Goal: Task Accomplishment & Management: Complete application form

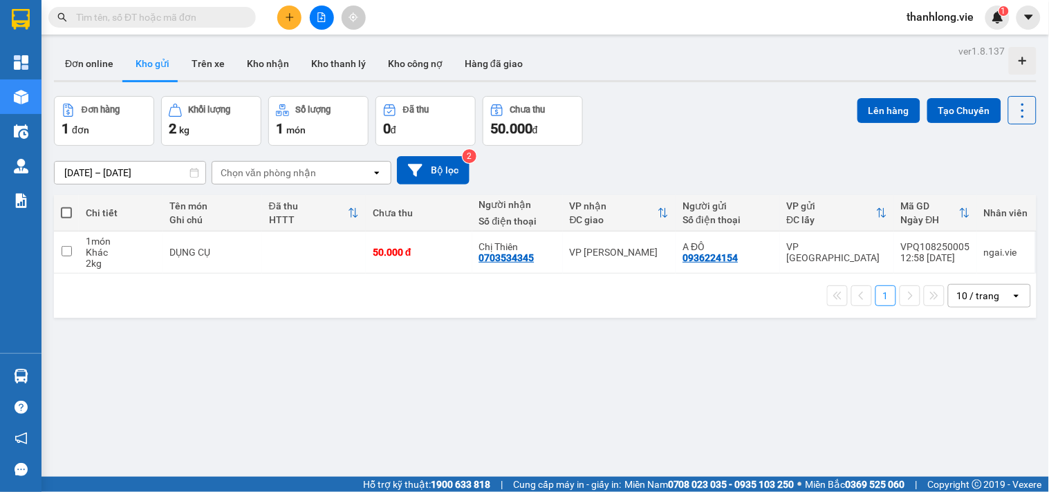
click at [285, 17] on icon "plus" at bounding box center [290, 17] width 10 height 10
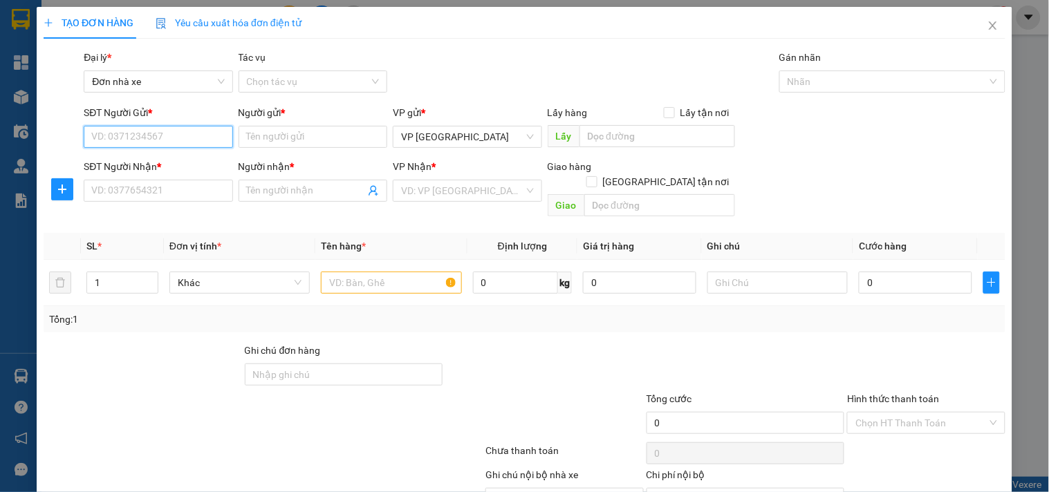
click at [165, 136] on input "SĐT Người Gửi *" at bounding box center [158, 137] width 149 height 22
type input "0903987579"
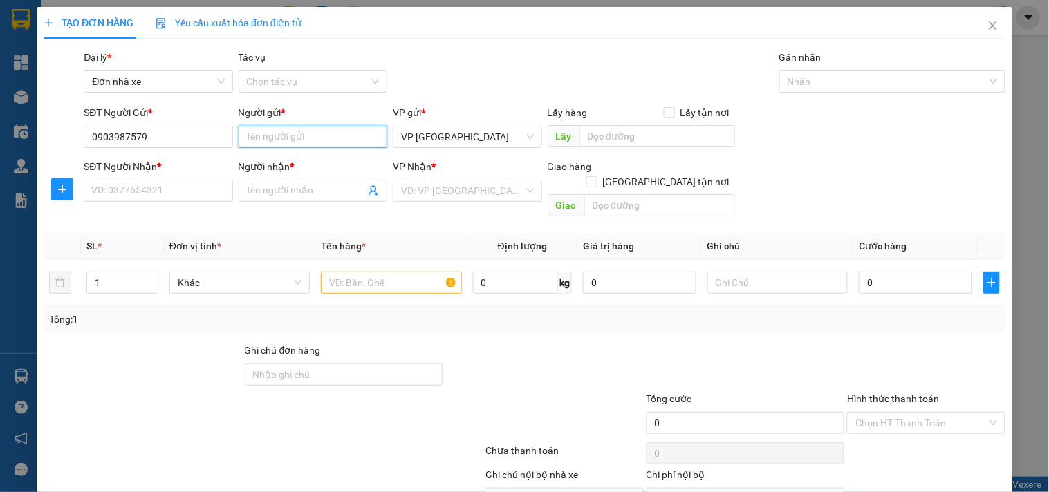
click at [275, 130] on input "Người gửi *" at bounding box center [313, 137] width 149 height 22
type input "Chị Dung"
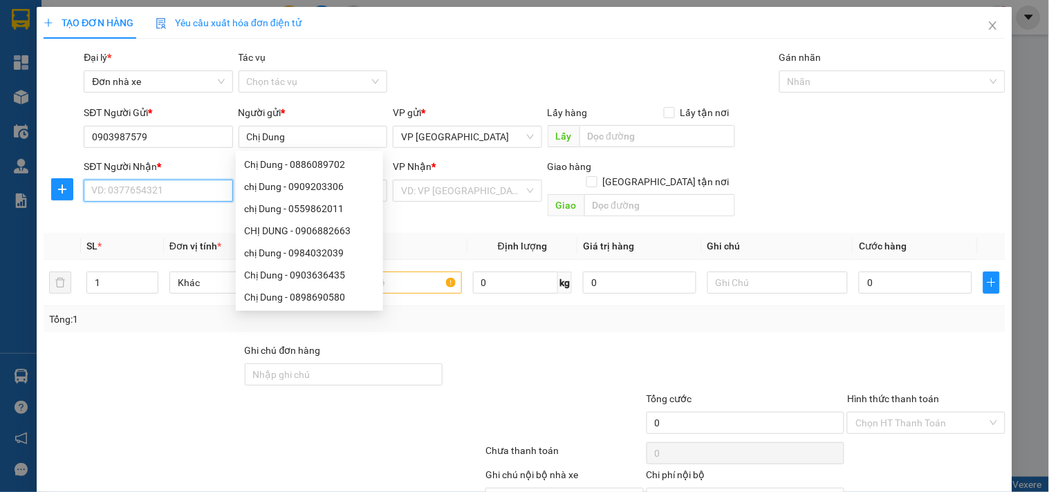
click at [150, 188] on input "SĐT Người Nhận *" at bounding box center [158, 191] width 149 height 22
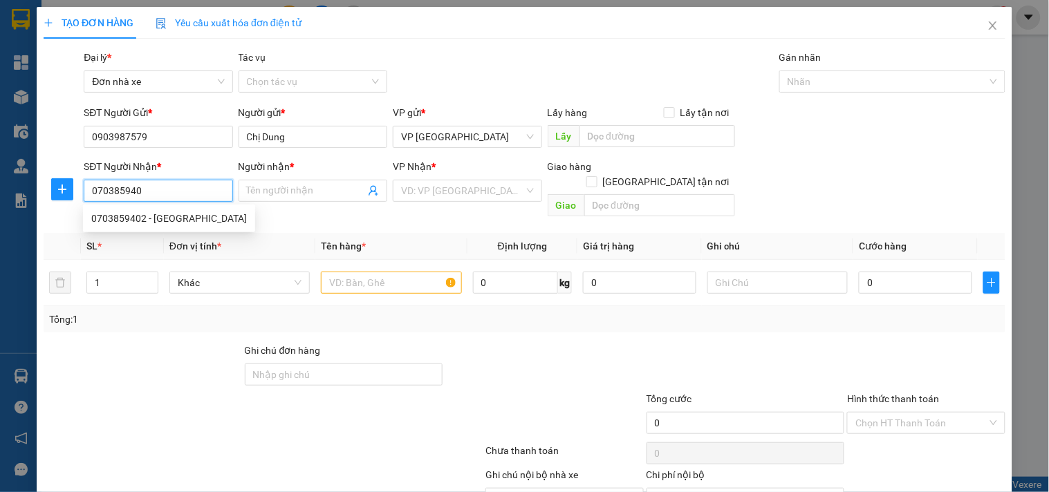
type input "0703859402"
click at [164, 214] on div "0703859402 - [GEOGRAPHIC_DATA]" at bounding box center [169, 218] width 156 height 15
type input "Chú Đông"
checkbox input "true"
type input "63 [PERSON_NAME]"
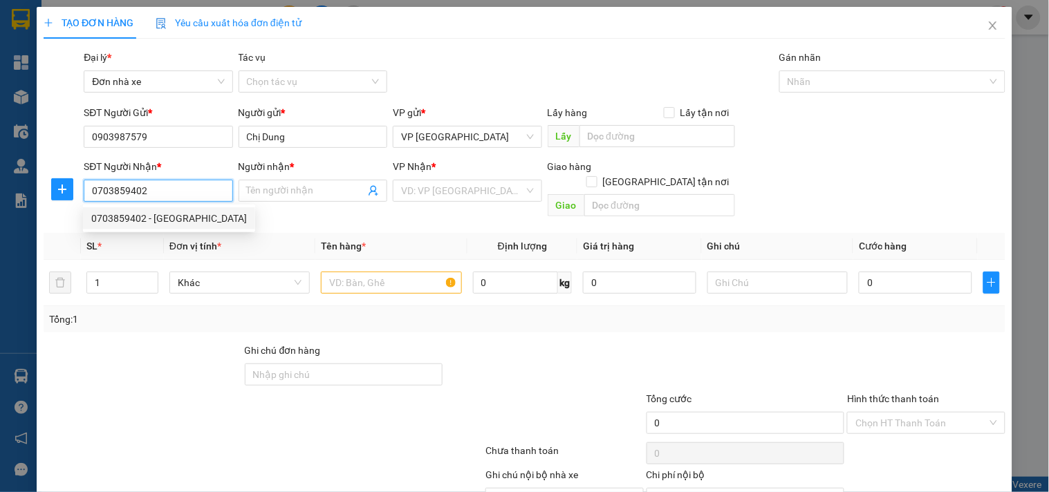
type input "ĐÃ TT"
type input "70.000"
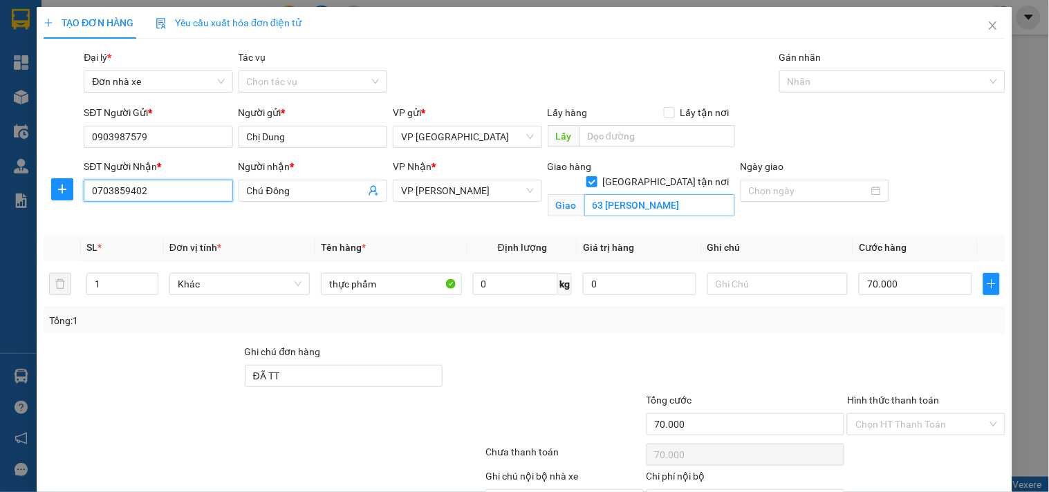
type input "0703859402"
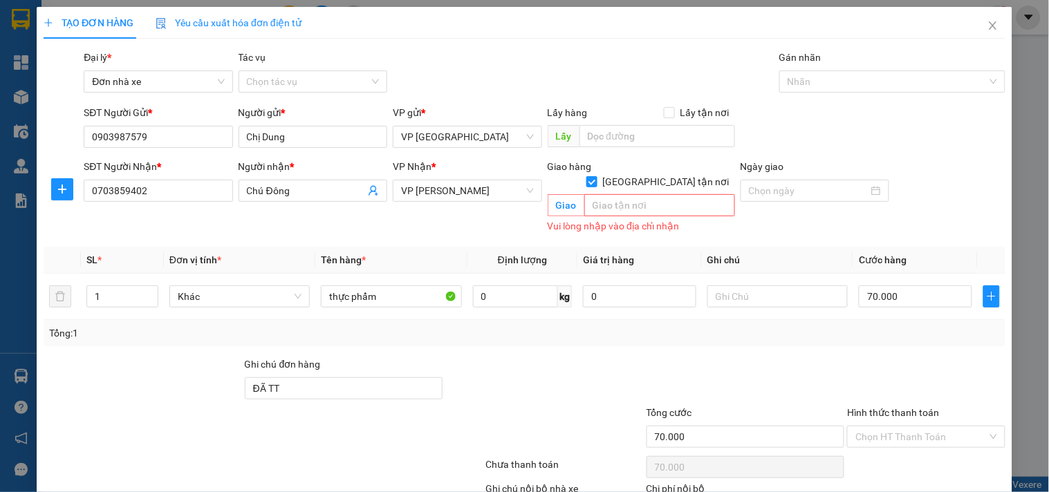
click at [743, 357] on div at bounding box center [745, 381] width 201 height 48
drag, startPoint x: 887, startPoint y: 283, endPoint x: 895, endPoint y: 287, distance: 9.0
click at [887, 286] on input "70.000" at bounding box center [915, 297] width 113 height 22
type input "4"
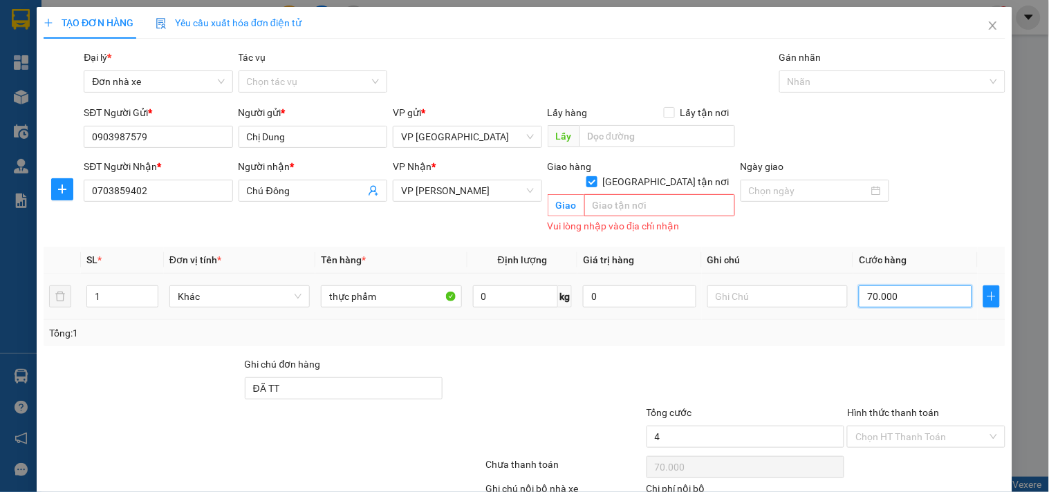
type input "4"
type input "40"
type input "400"
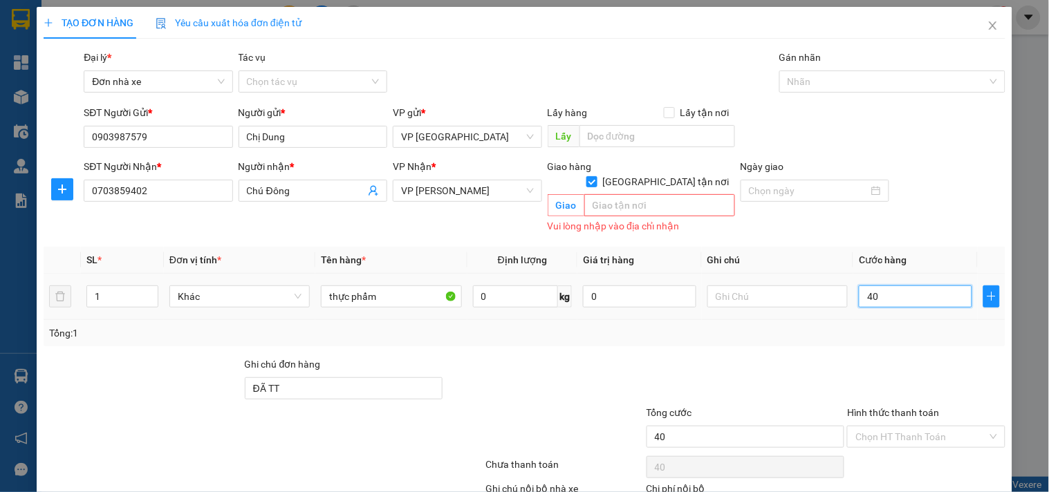
type input "400"
type input "4.000"
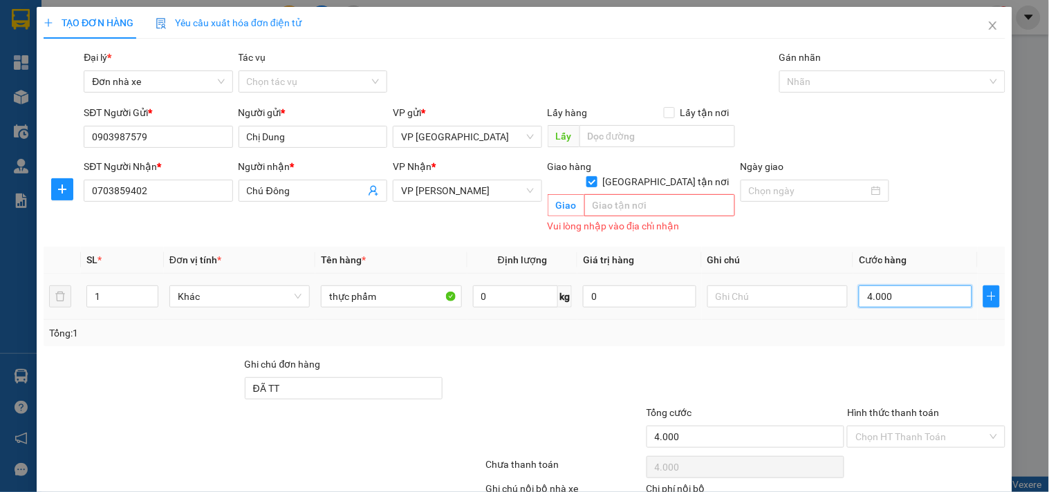
type input "40.000"
click at [841, 337] on div "Transit Pickup Surcharge Ids Transit Deliver Surcharge Ids Transit Deliver Surc…" at bounding box center [525, 303] width 962 height 507
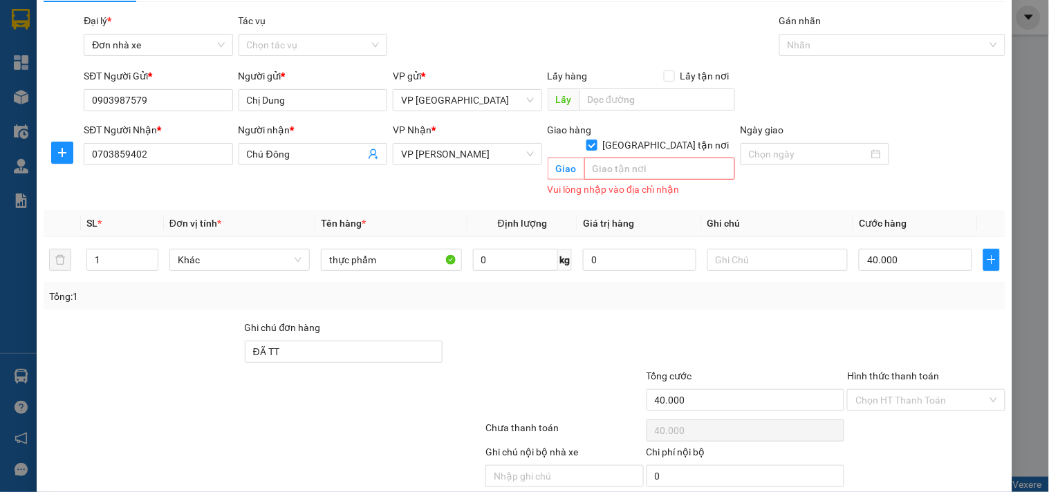
scroll to position [79, 0]
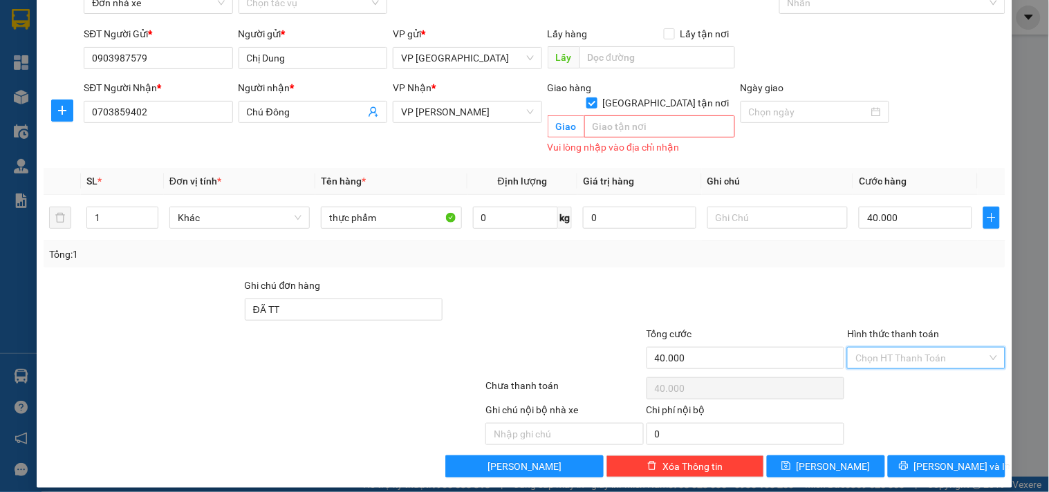
click at [911, 348] on input "Hình thức thanh toán" at bounding box center [920, 358] width 131 height 21
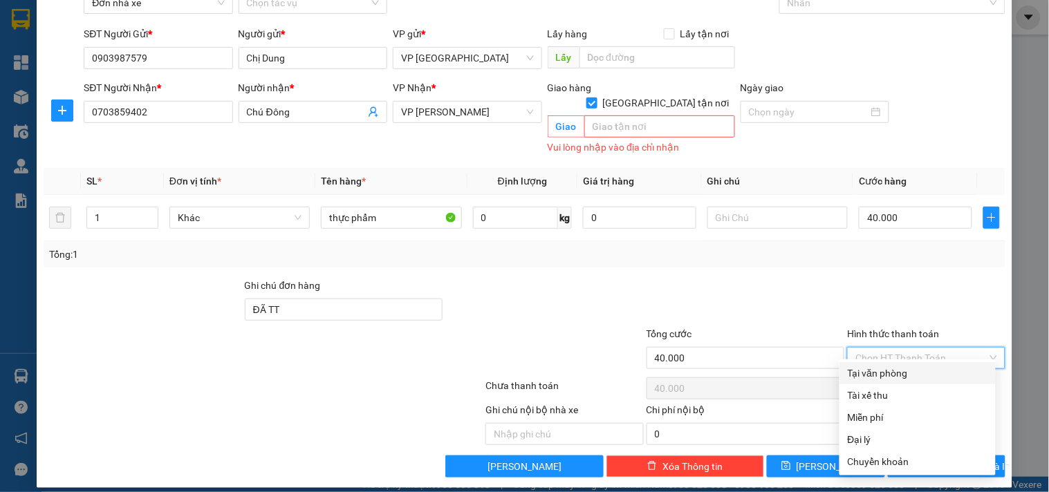
click at [896, 375] on div "Tại văn phòng" at bounding box center [918, 373] width 140 height 15
type input "0"
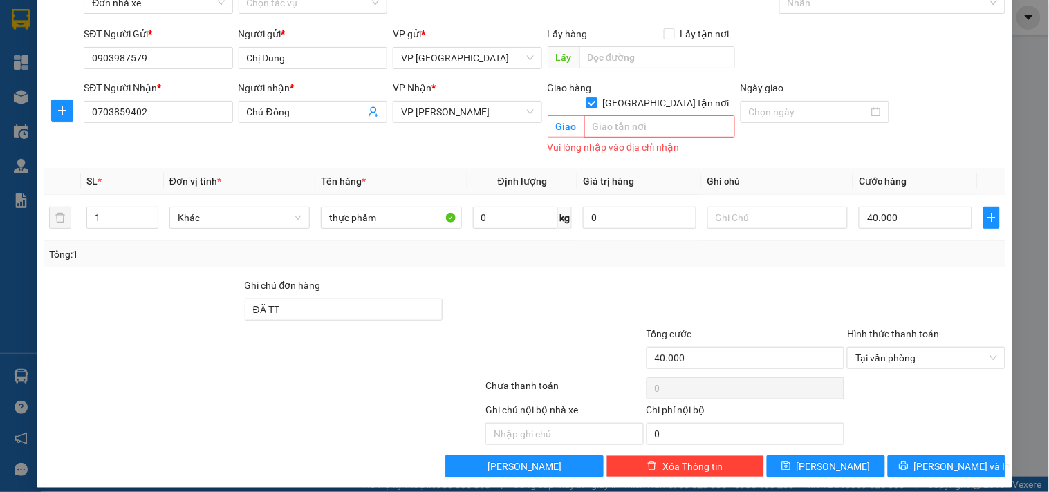
click at [886, 404] on div "Ghi chú nội bộ nhà xe Chi phí nội bộ 0" at bounding box center [524, 423] width 965 height 43
click at [909, 461] on icon "printer" at bounding box center [904, 466] width 10 height 10
click at [492, 149] on div "Transit Pickup Surcharge Ids Transit Deliver Surcharge Ids Transit Deliver Surc…" at bounding box center [525, 224] width 962 height 507
click at [505, 145] on div "Transit Pickup Surcharge Ids Transit Deliver Surcharge Ids Transit Deliver Surc…" at bounding box center [525, 224] width 962 height 507
click at [609, 115] on input "text" at bounding box center [659, 126] width 151 height 22
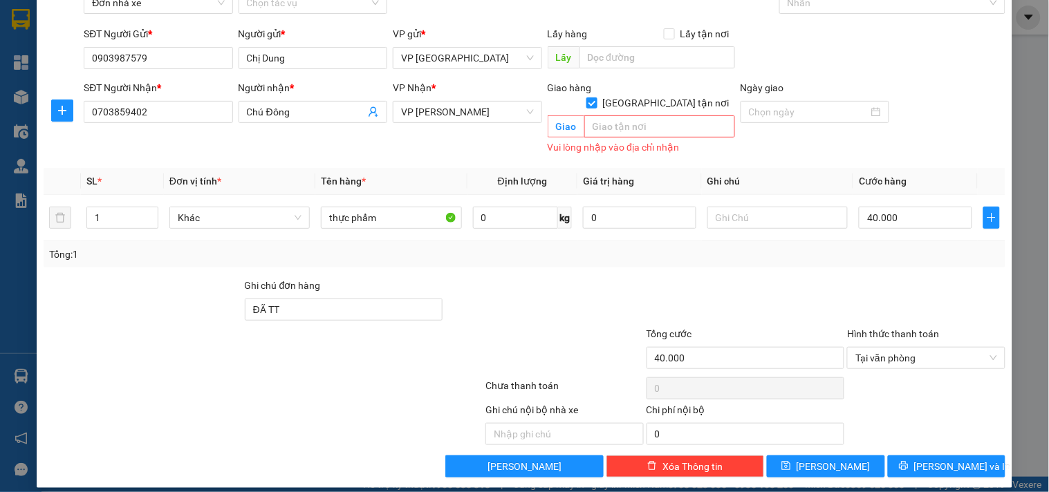
click at [458, 168] on th "Tên hàng *" at bounding box center [390, 181] width 151 height 27
click at [711, 142] on div "Giao hàng Giao tận nơi Giao Vui lòng nhập vào địa chỉ nhận" at bounding box center [641, 118] width 193 height 77
click at [712, 142] on div "Giao hàng Giao tận nơi Giao Vui lòng nhập vào địa chỉ nhận" at bounding box center [641, 118] width 193 height 77
click at [908, 462] on icon "printer" at bounding box center [903, 466] width 9 height 9
click at [467, 133] on div "VP Nhận * VP [PERSON_NAME]" at bounding box center [467, 118] width 154 height 77
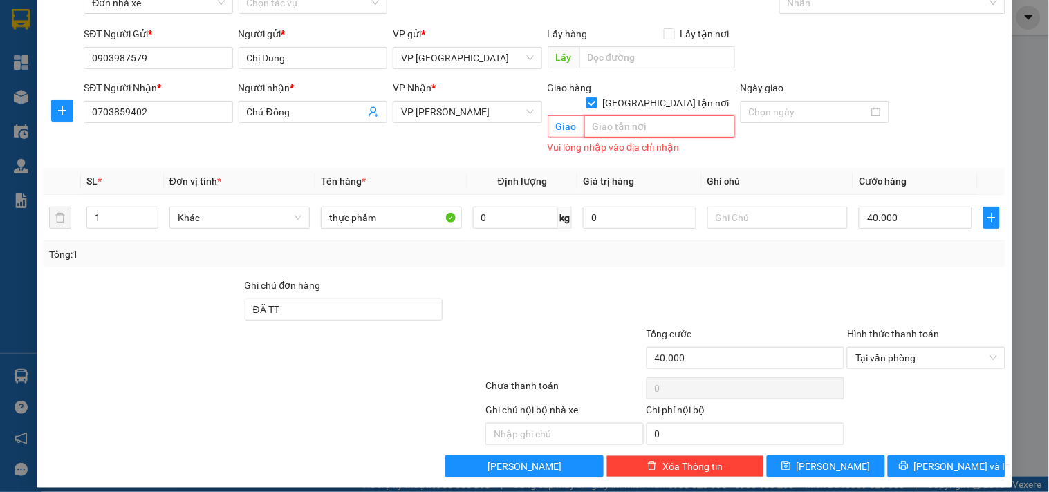
click at [590, 115] on input "text" at bounding box center [659, 126] width 151 height 22
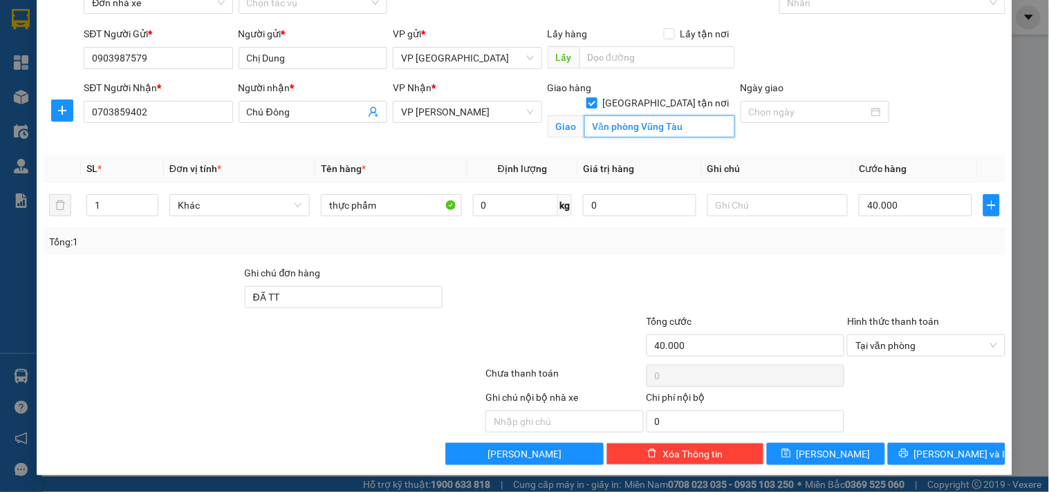
type input "Văn phòng Vũng Tàu"
drag, startPoint x: 568, startPoint y: 289, endPoint x: 567, endPoint y: 299, distance: 9.7
click at [567, 292] on div at bounding box center [544, 290] width 201 height 48
click at [937, 454] on span "[PERSON_NAME] và In" at bounding box center [962, 454] width 97 height 15
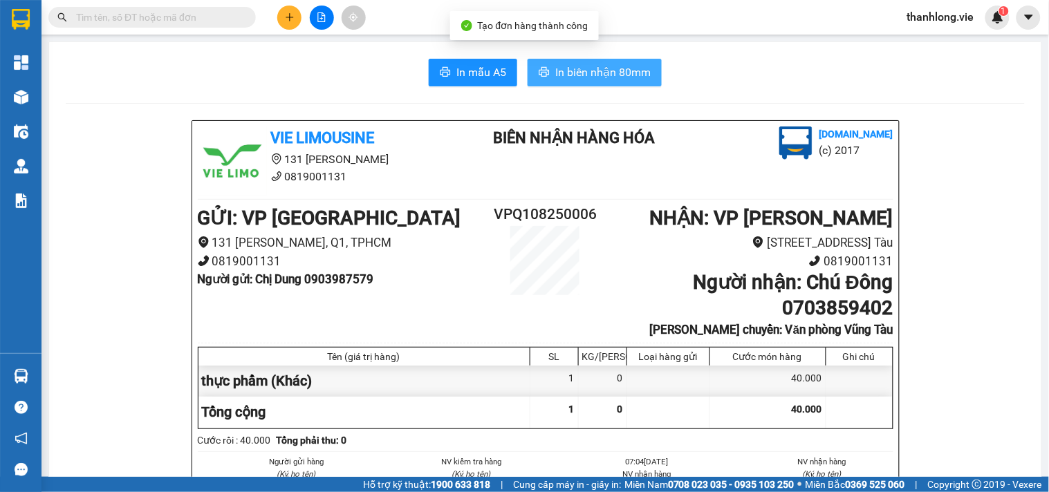
click at [614, 77] on span "In biên nhận 80mm" at bounding box center [602, 72] width 95 height 17
click at [615, 72] on span "In biên nhận 80mm" at bounding box center [602, 72] width 95 height 17
click at [586, 72] on span "In biên nhận 80mm" at bounding box center [602, 72] width 95 height 17
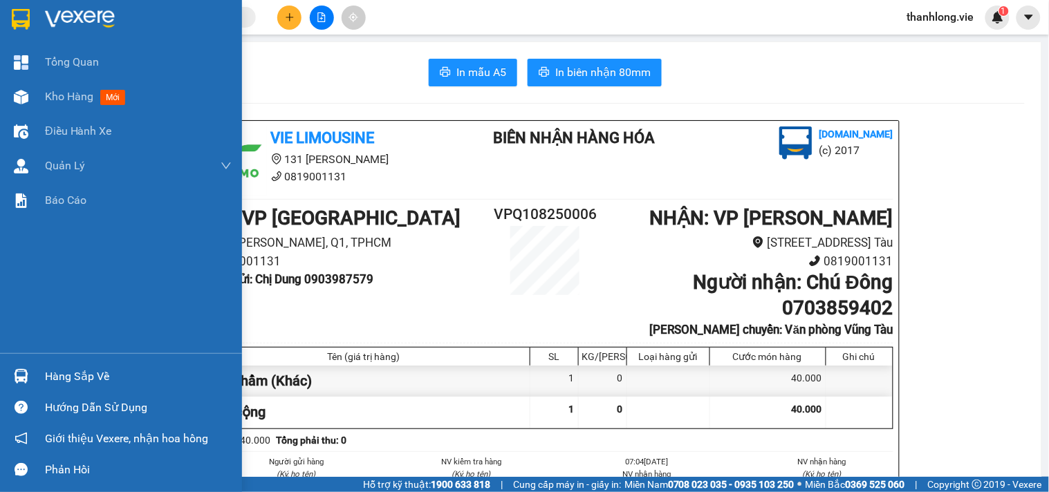
click at [14, 22] on img at bounding box center [21, 19] width 18 height 21
